Goal: Task Accomplishment & Management: Use online tool/utility

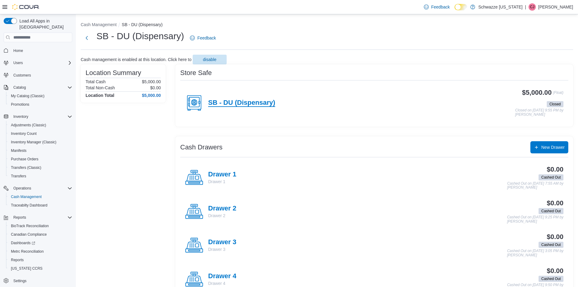
click at [229, 100] on h4 "SB - DU (Dispensary)" at bounding box center [241, 103] width 67 height 8
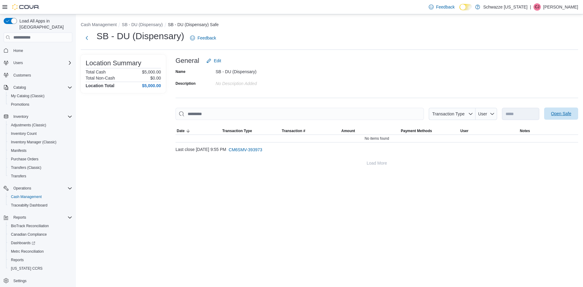
click at [563, 113] on span "Open Safe" at bounding box center [561, 113] width 20 height 6
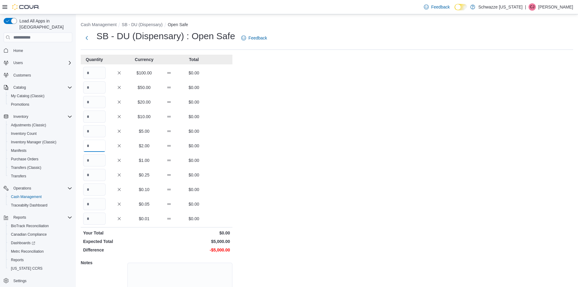
click at [96, 148] on input "Quantity" at bounding box center [94, 146] width 22 height 12
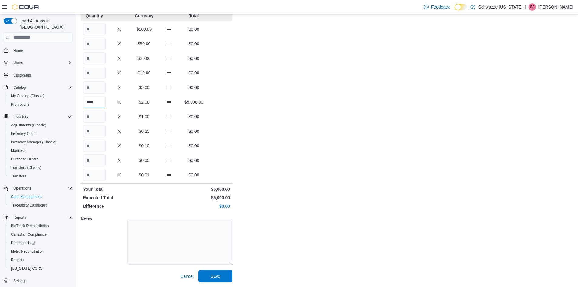
scroll to position [44, 0]
type input "****"
click at [219, 275] on span "Save" at bounding box center [216, 275] width 10 height 6
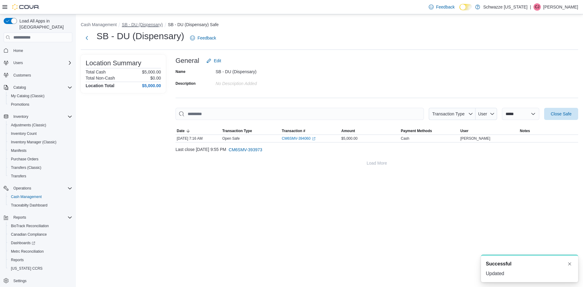
click at [152, 24] on button "SB - DU (Dispensary)" at bounding box center [142, 24] width 41 height 5
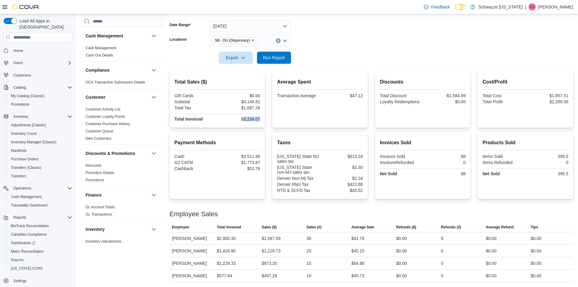
scroll to position [364, 0]
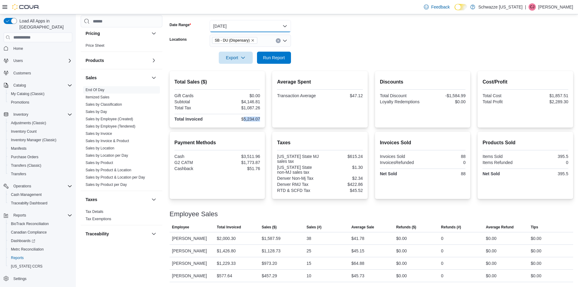
click at [261, 27] on button "[DATE]" at bounding box center [250, 26] width 81 height 12
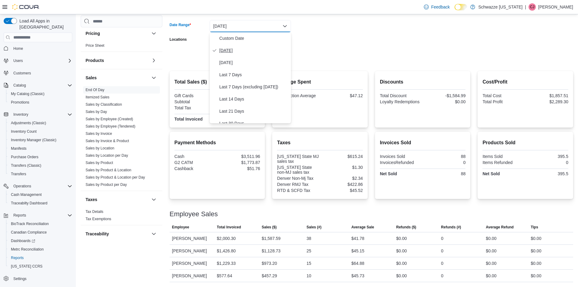
click at [228, 53] on span "[DATE]" at bounding box center [253, 50] width 69 height 7
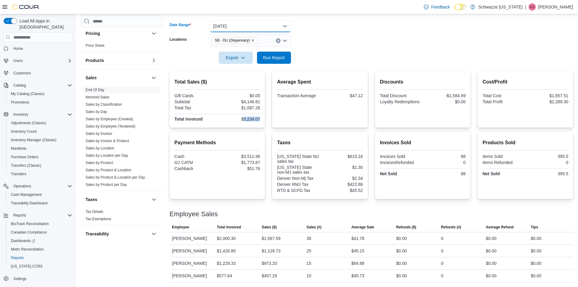
click at [230, 24] on button "Today" at bounding box center [250, 26] width 81 height 12
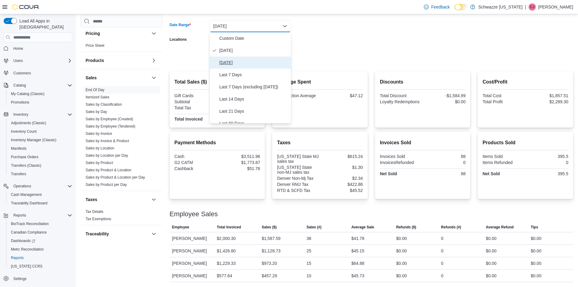
click at [228, 61] on span "Yesterday" at bounding box center [253, 62] width 69 height 7
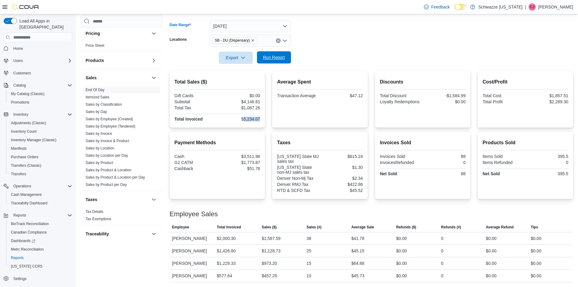
click at [283, 57] on span "Run Report" at bounding box center [274, 57] width 22 height 6
click at [238, 28] on button "Yesterday" at bounding box center [250, 26] width 81 height 12
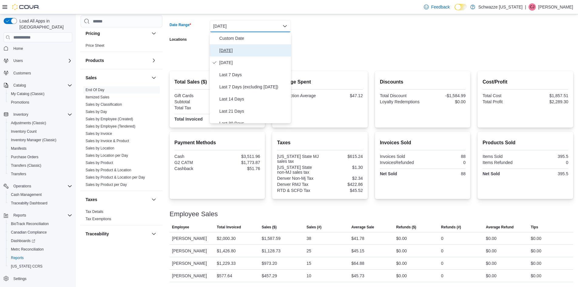
click at [232, 51] on span "Today" at bounding box center [253, 50] width 69 height 7
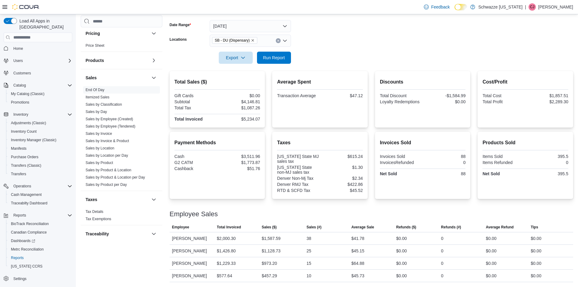
click at [282, 49] on div at bounding box center [372, 49] width 404 height 5
click at [275, 60] on span "Run Report" at bounding box center [274, 57] width 22 height 6
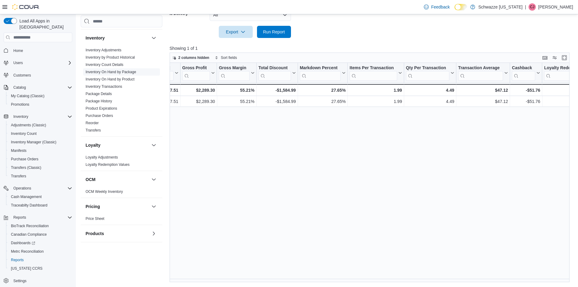
scroll to position [182, 0]
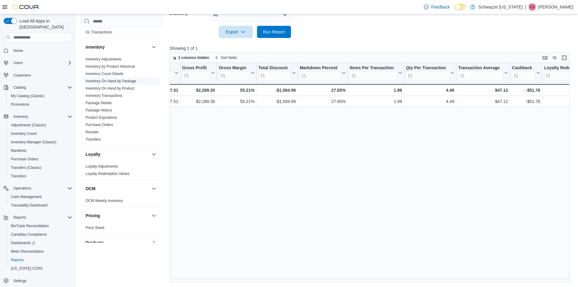
click at [111, 80] on link "Inventory On Hand by Package" at bounding box center [111, 81] width 51 height 4
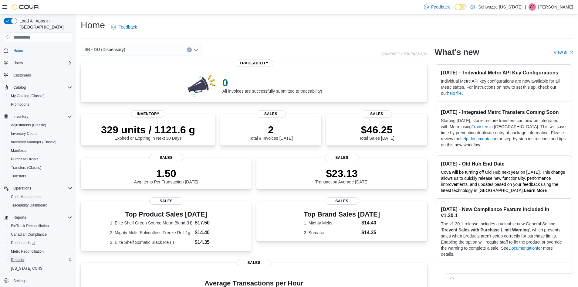
click at [17, 257] on span "Reports" at bounding box center [17, 259] width 13 height 5
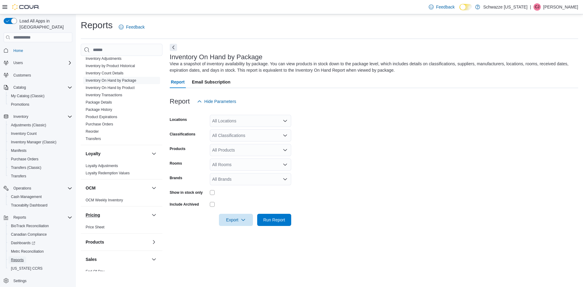
scroll to position [334, 0]
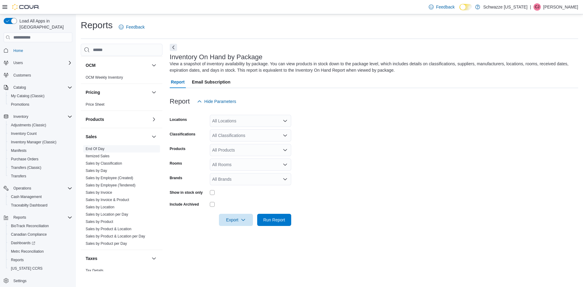
click at [94, 151] on span "End Of Day" at bounding box center [95, 148] width 19 height 5
click at [94, 149] on link "End Of Day" at bounding box center [95, 149] width 19 height 4
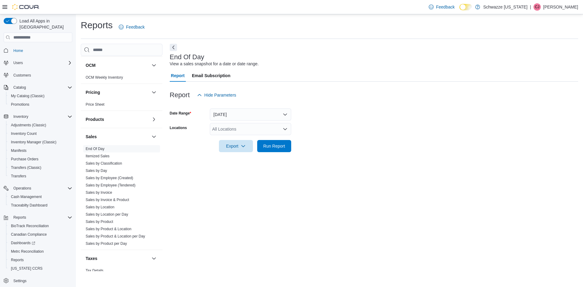
click at [246, 129] on div "All Locations" at bounding box center [250, 129] width 81 height 12
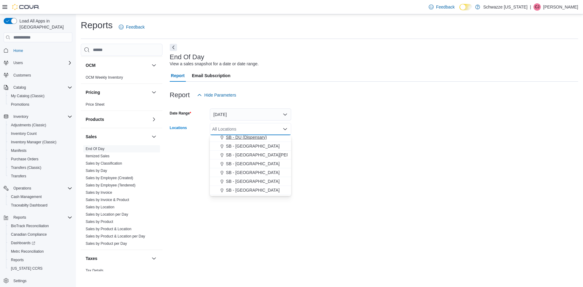
click at [248, 139] on span "SB - DU (Dispensary)" at bounding box center [246, 137] width 41 height 6
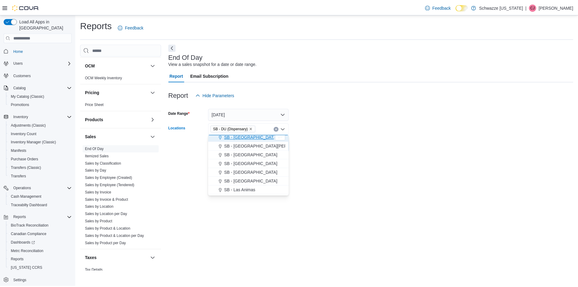
scroll to position [150, 0]
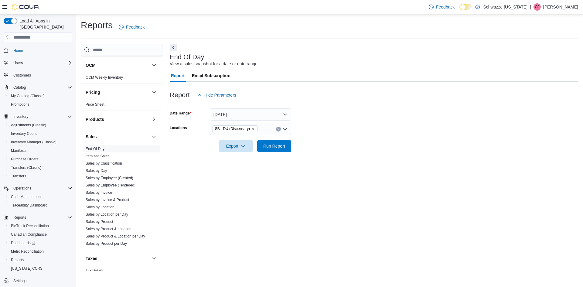
click at [400, 139] on div at bounding box center [374, 137] width 408 height 5
click at [288, 142] on button "Run Report" at bounding box center [274, 146] width 34 height 12
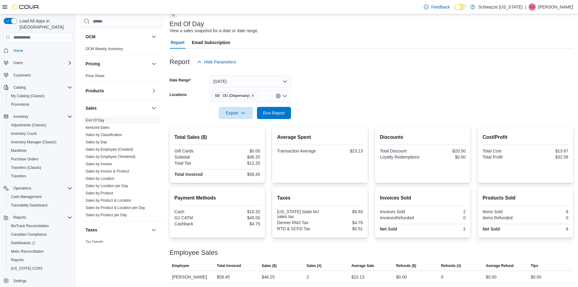
scroll to position [34, 0]
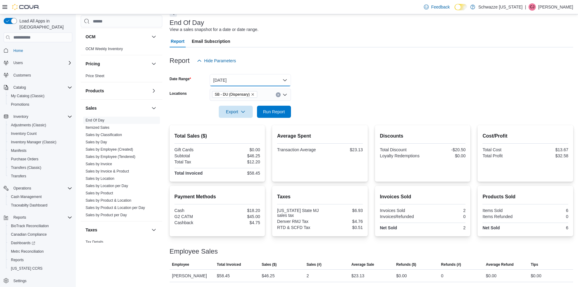
click at [231, 80] on button "Today" at bounding box center [250, 80] width 81 height 12
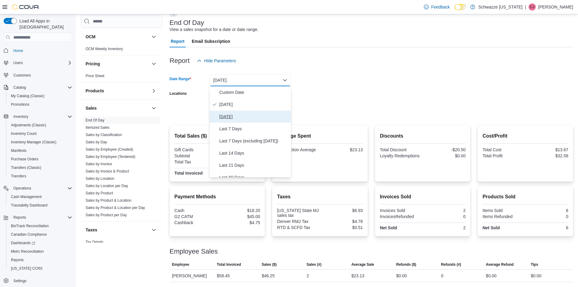
click at [224, 114] on span "Yesterday" at bounding box center [253, 116] width 69 height 7
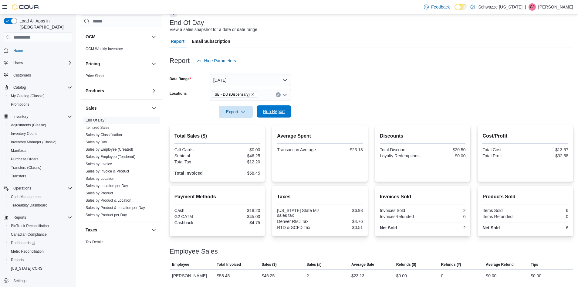
click at [288, 114] on button "Run Report" at bounding box center [274, 111] width 34 height 12
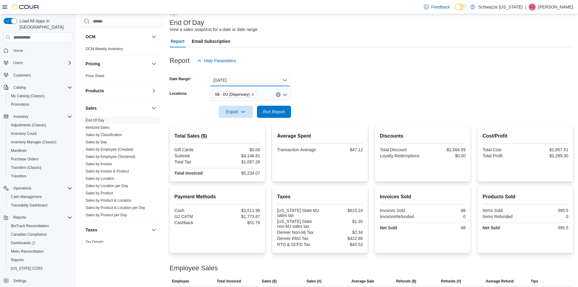
click at [236, 77] on button "Yesterday" at bounding box center [250, 80] width 81 height 12
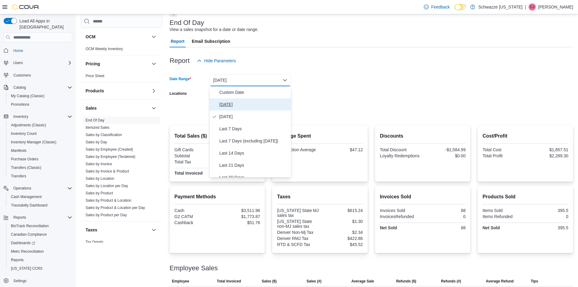
click at [225, 105] on span "Today" at bounding box center [253, 104] width 69 height 7
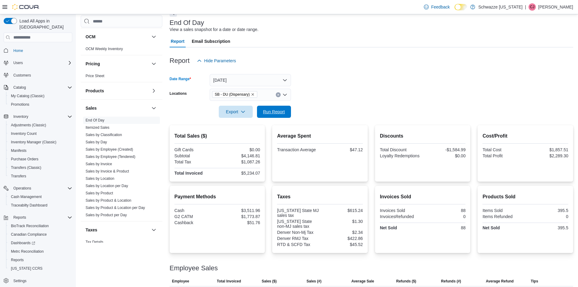
click at [273, 113] on span "Run Report" at bounding box center [274, 112] width 22 height 6
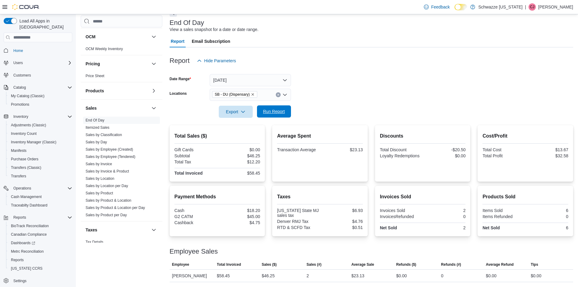
click at [267, 108] on span "Run Report" at bounding box center [274, 111] width 27 height 12
click at [274, 110] on span "Run Report" at bounding box center [274, 111] width 22 height 6
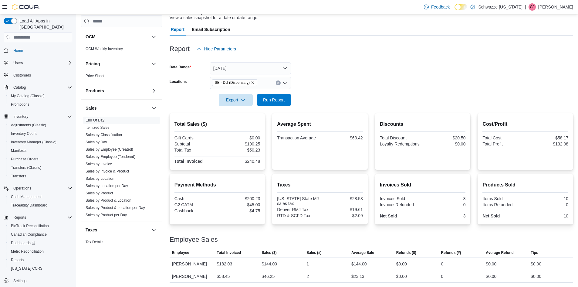
scroll to position [47, 0]
click at [281, 97] on span "Run Report" at bounding box center [274, 99] width 22 height 6
click at [282, 99] on span "Run Report" at bounding box center [274, 99] width 22 height 6
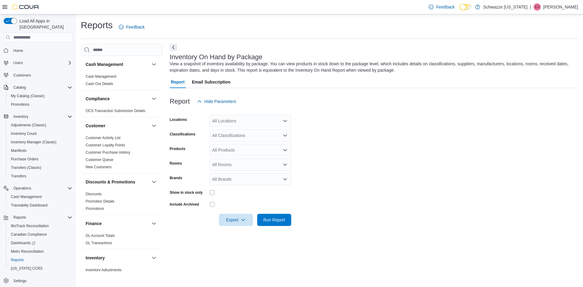
scroll to position [182, 0]
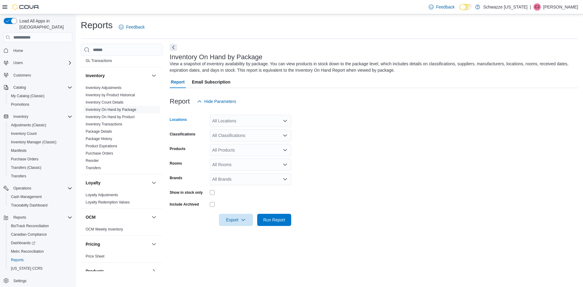
click at [271, 124] on div "All Locations" at bounding box center [250, 121] width 81 height 12
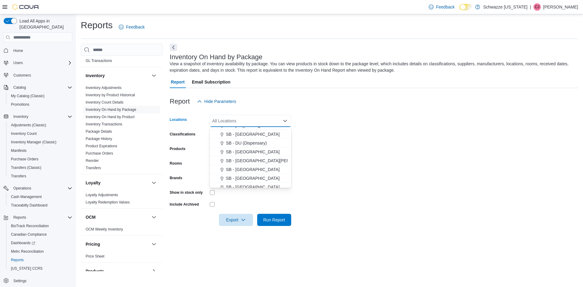
scroll to position [152, 0]
click at [247, 130] on span "SB - DU (Dispensary)" at bounding box center [246, 129] width 41 height 6
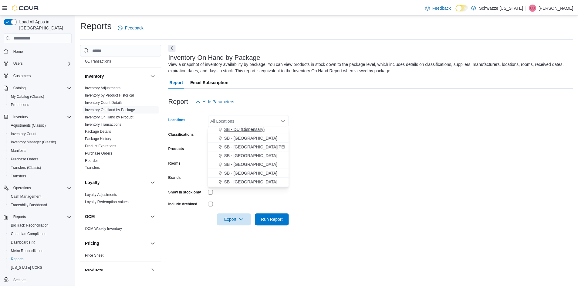
scroll to position [150, 0]
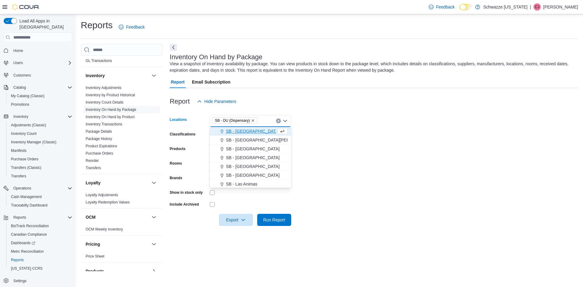
click at [366, 143] on form "Locations SB - DU (Dispensary) Combo box. Selected. SB - DU (Dispensary). Press…" at bounding box center [374, 166] width 408 height 118
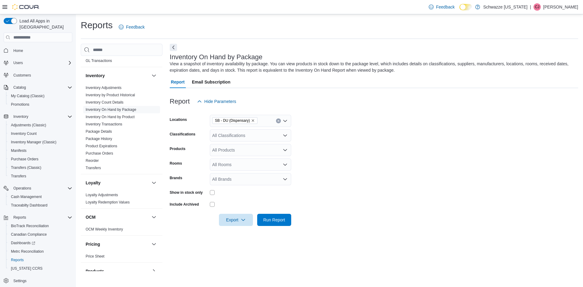
click at [229, 137] on div "All Classifications" at bounding box center [250, 135] width 81 height 12
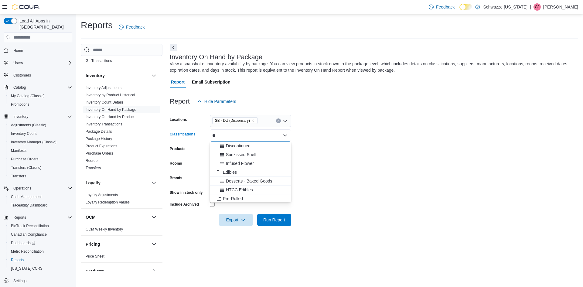
type input "**"
click at [225, 169] on button "Edibles" at bounding box center [250, 172] width 81 height 9
click at [340, 167] on form "Locations SB - DU (Dispensary) Classifications Edibles Combo box. Selected. Edi…" at bounding box center [374, 166] width 408 height 118
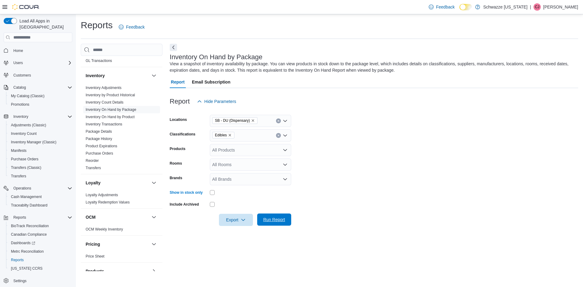
click at [282, 216] on span "Run Report" at bounding box center [274, 219] width 27 height 12
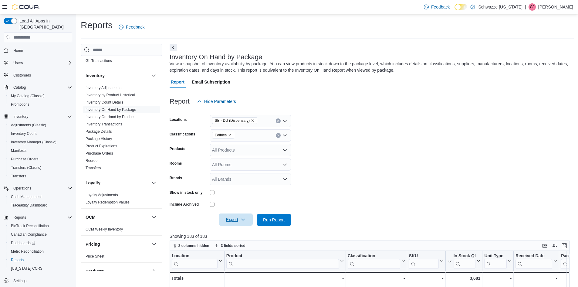
click at [241, 223] on span "Export" at bounding box center [235, 219] width 27 height 12
click at [242, 232] on span "Export to Excel" at bounding box center [236, 231] width 27 height 5
